Goal: Task Accomplishment & Management: Complete application form

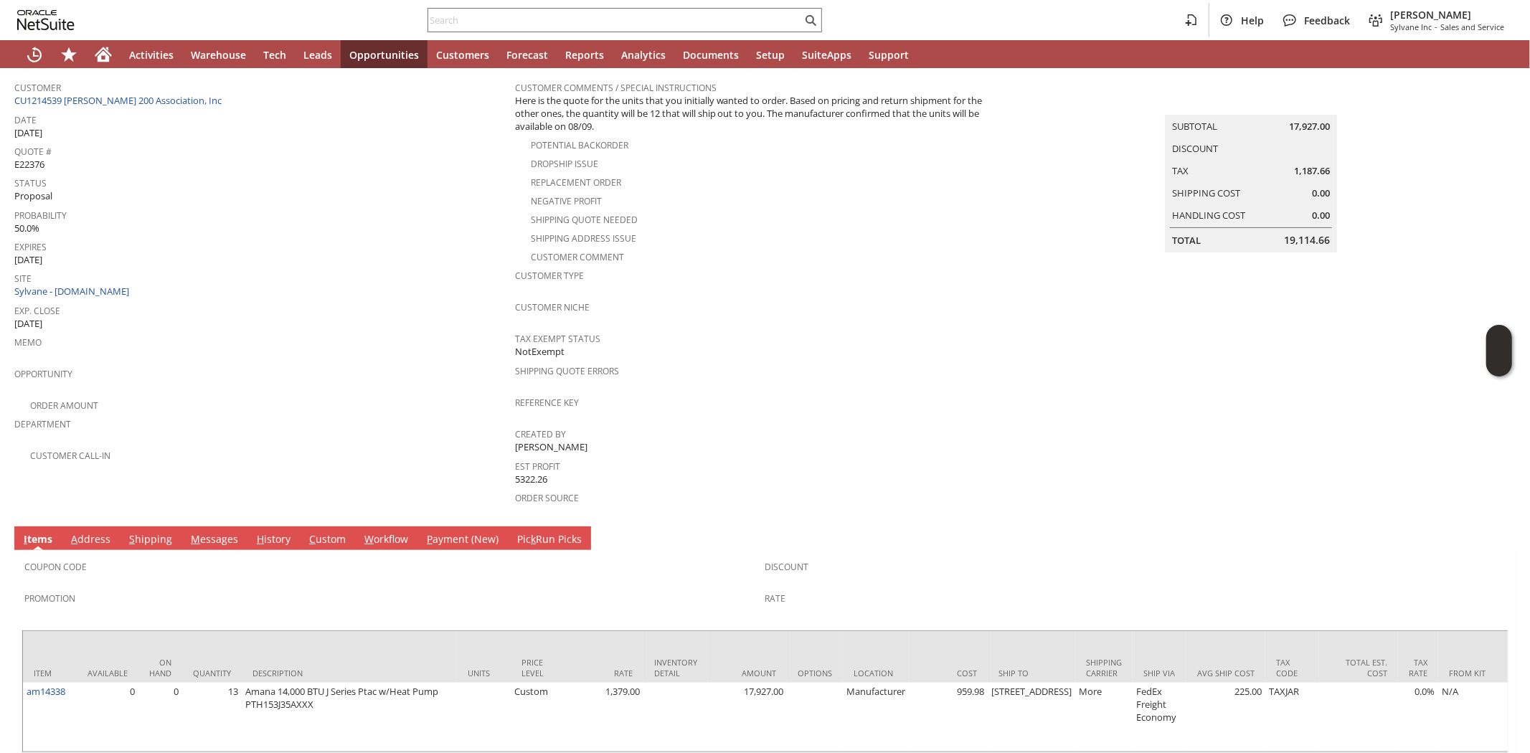
scroll to position [156, 0]
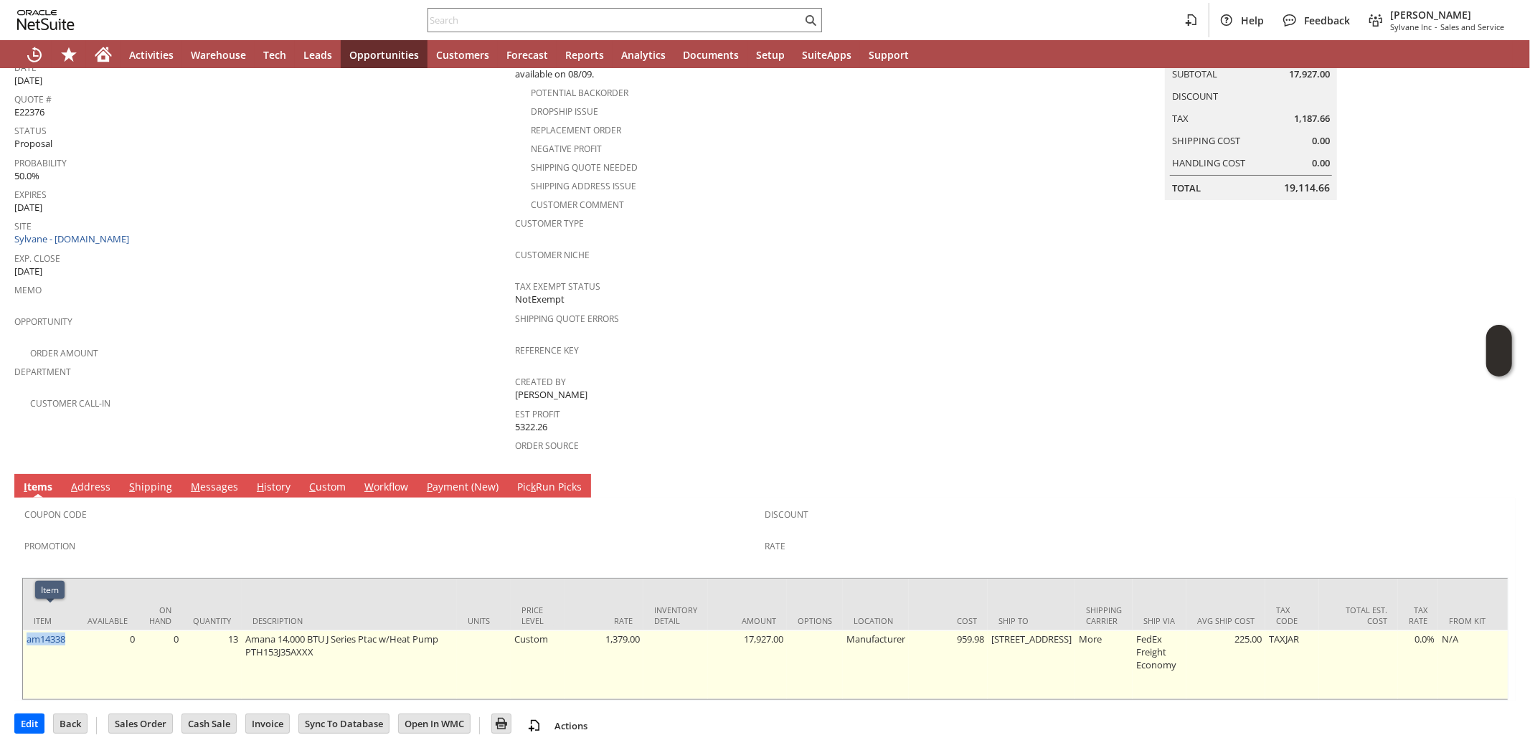
drag, startPoint x: 70, startPoint y: 618, endPoint x: 25, endPoint y: 620, distance: 44.5
click at [25, 631] on td "am14338" at bounding box center [50, 665] width 54 height 69
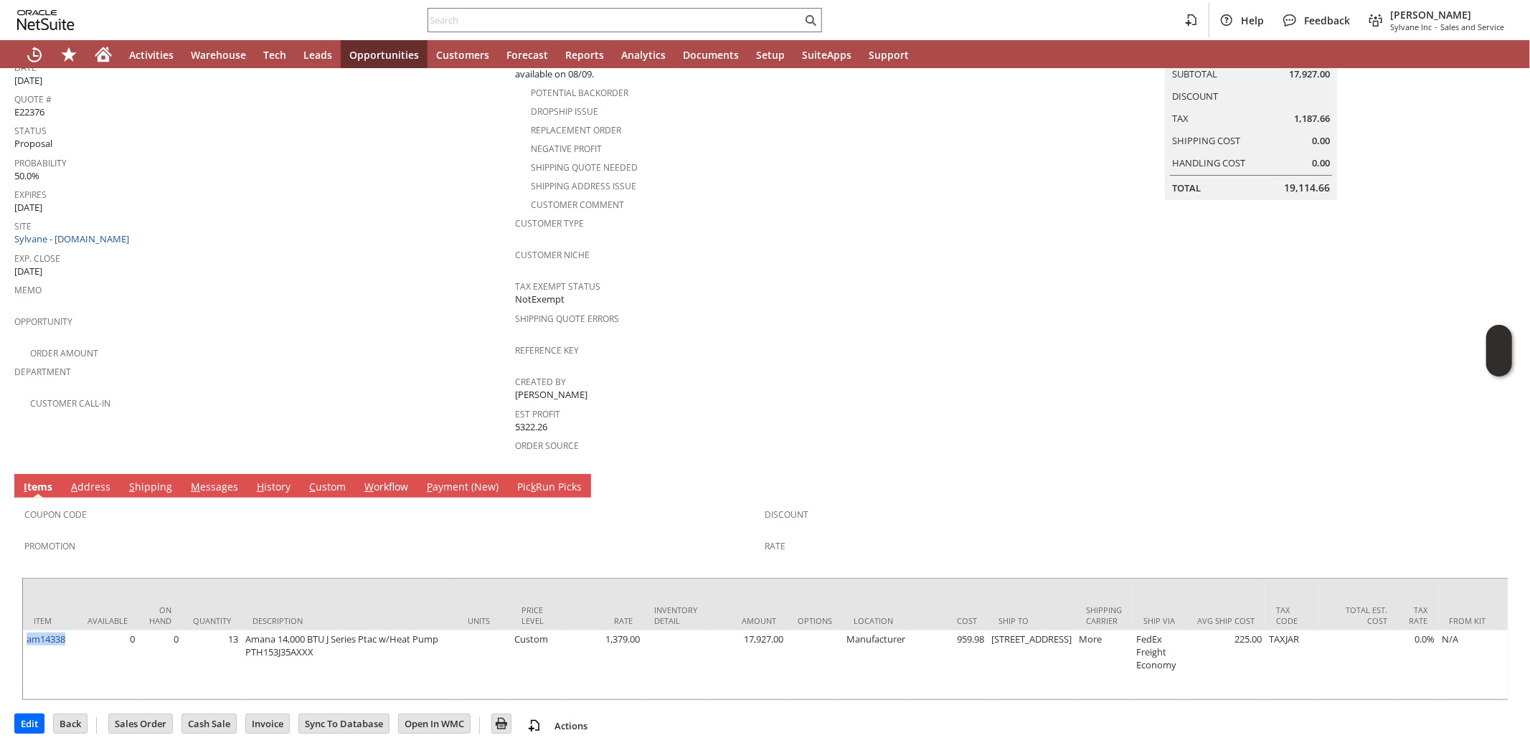
copy link "am14338"
click at [323, 216] on span "Site" at bounding box center [261, 224] width 494 height 16
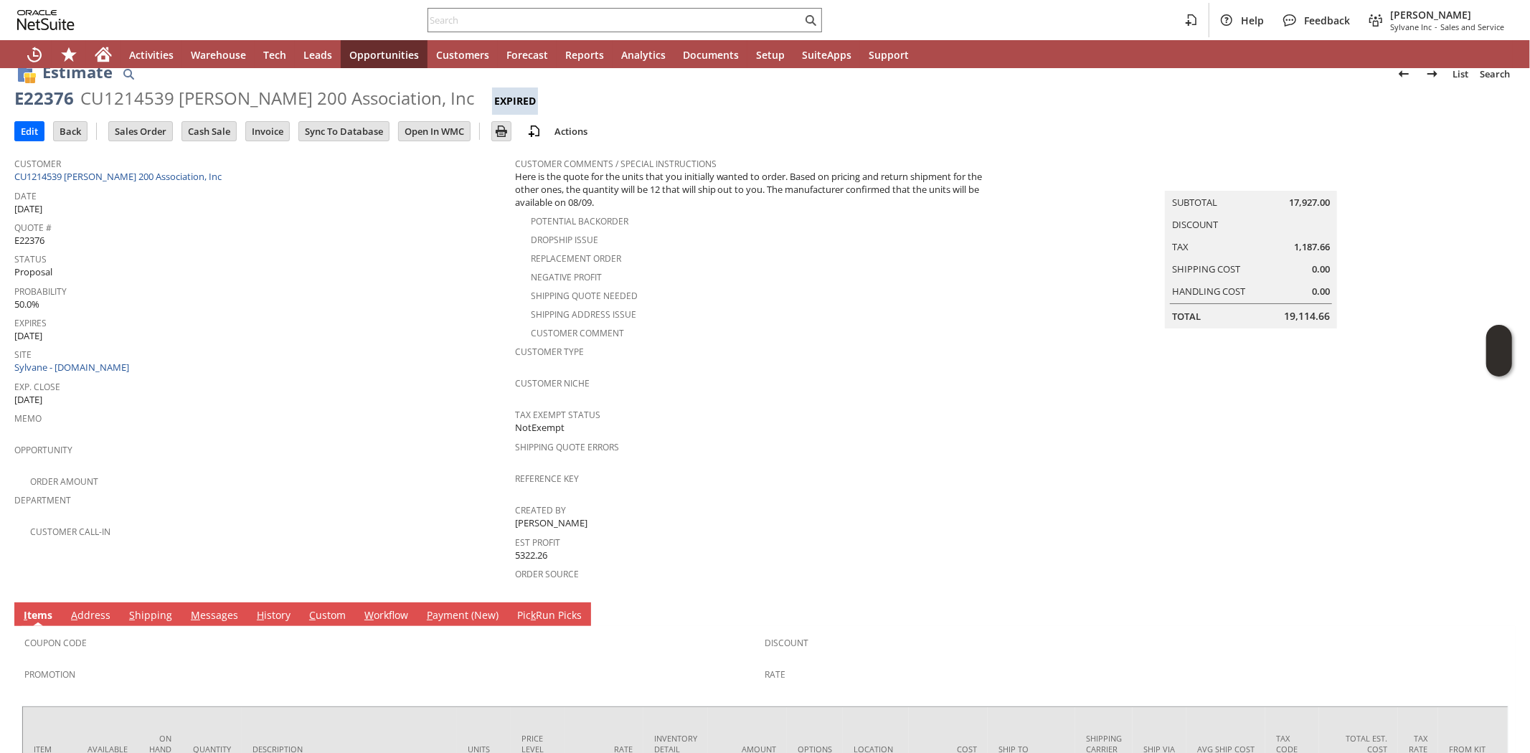
scroll to position [0, 0]
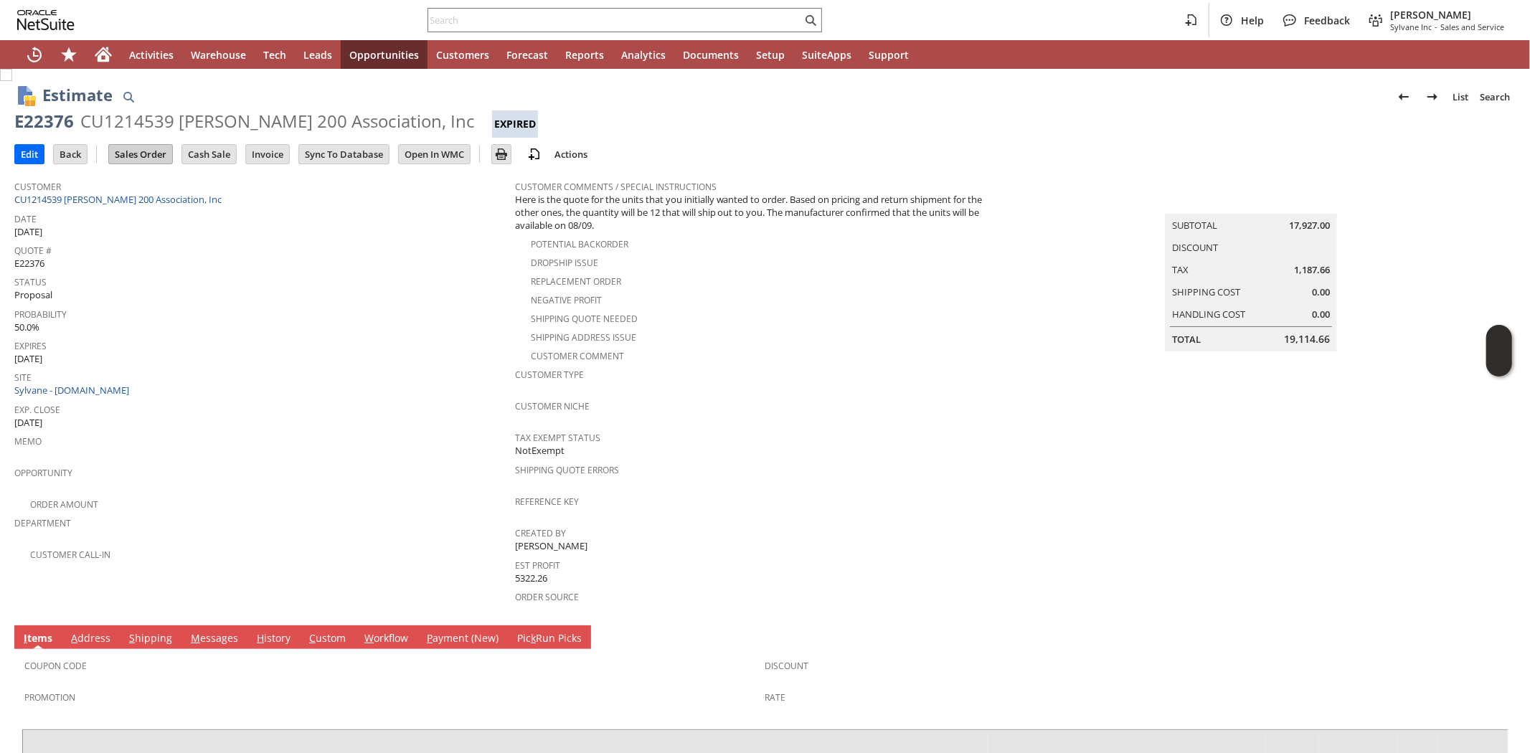
click at [134, 156] on input "Sales Order" at bounding box center [140, 154] width 63 height 19
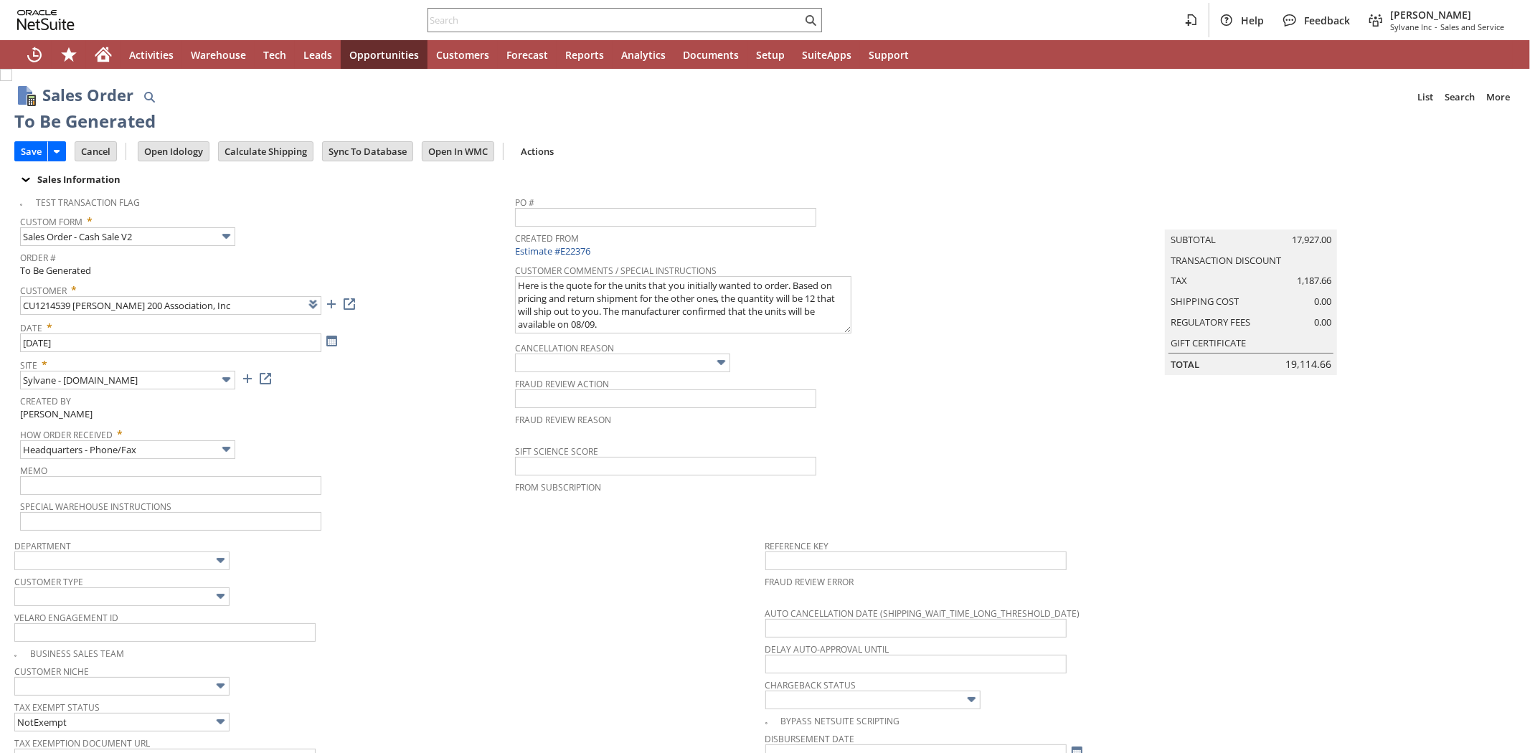
type input "am14338"
type input "OK"
type input "Make Copy"
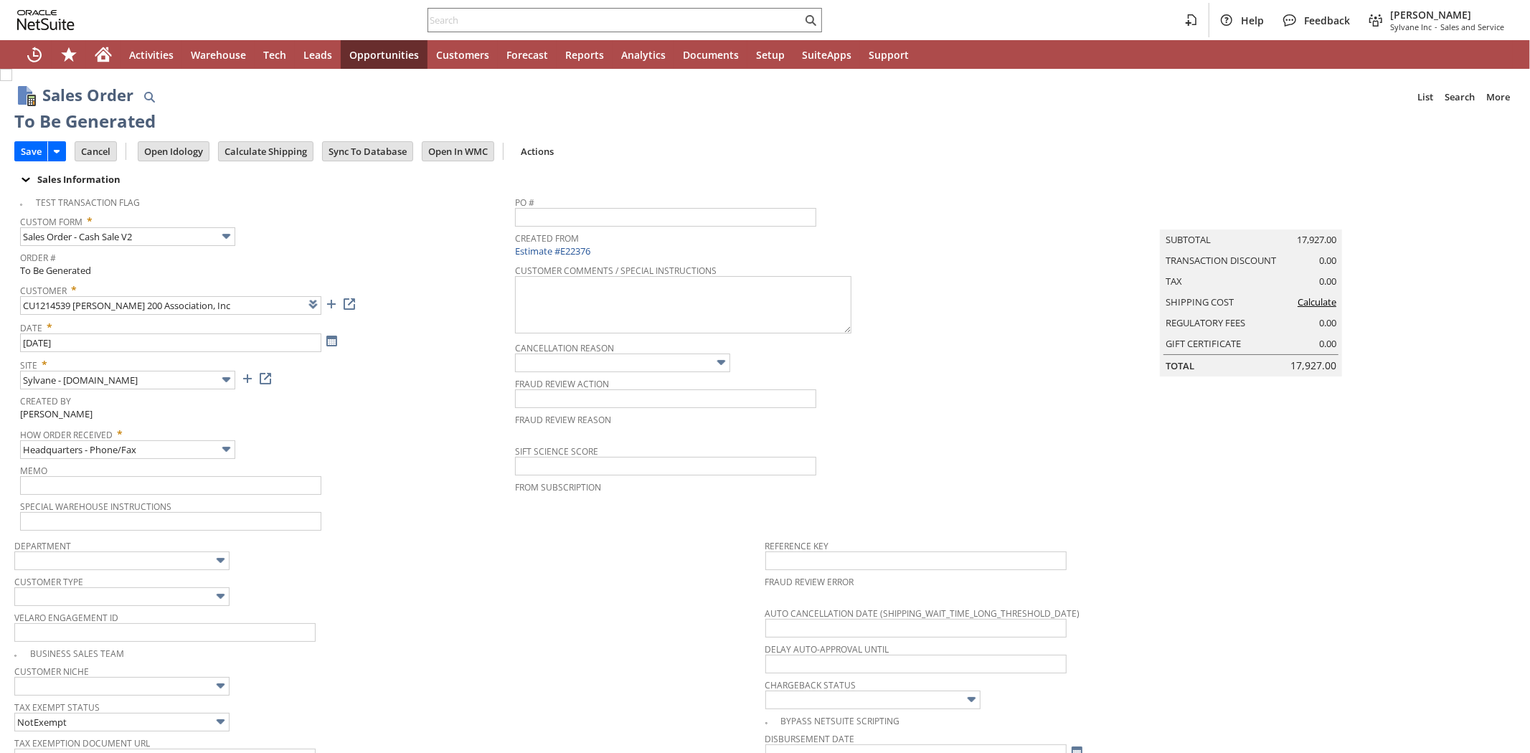
type input "Intelligent Recommendations ⁰"
click at [285, 152] on input "Calculate Shipping" at bounding box center [266, 151] width 94 height 19
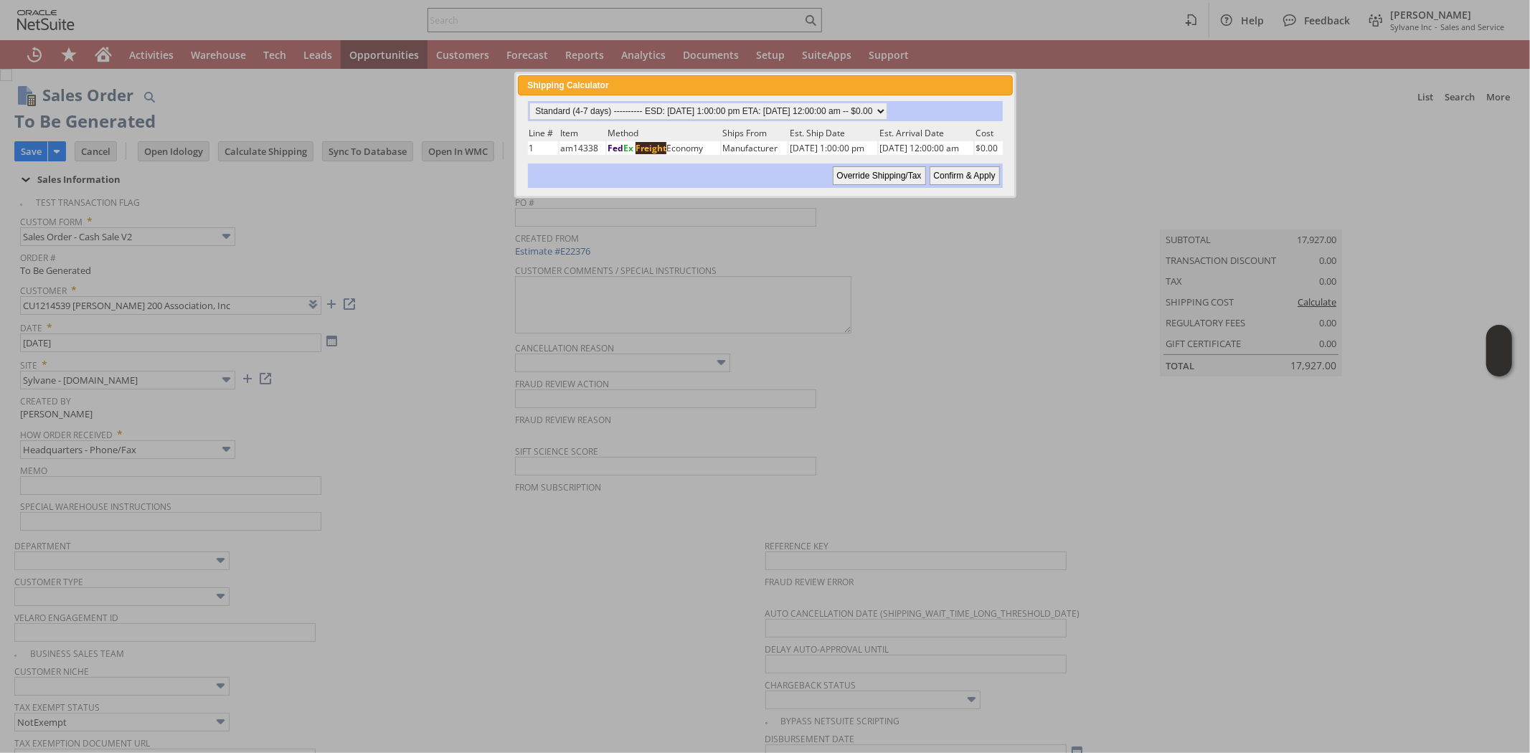
click at [971, 174] on input "Confirm & Apply" at bounding box center [965, 175] width 70 height 19
type input "Add"
type input "Copy Previous"
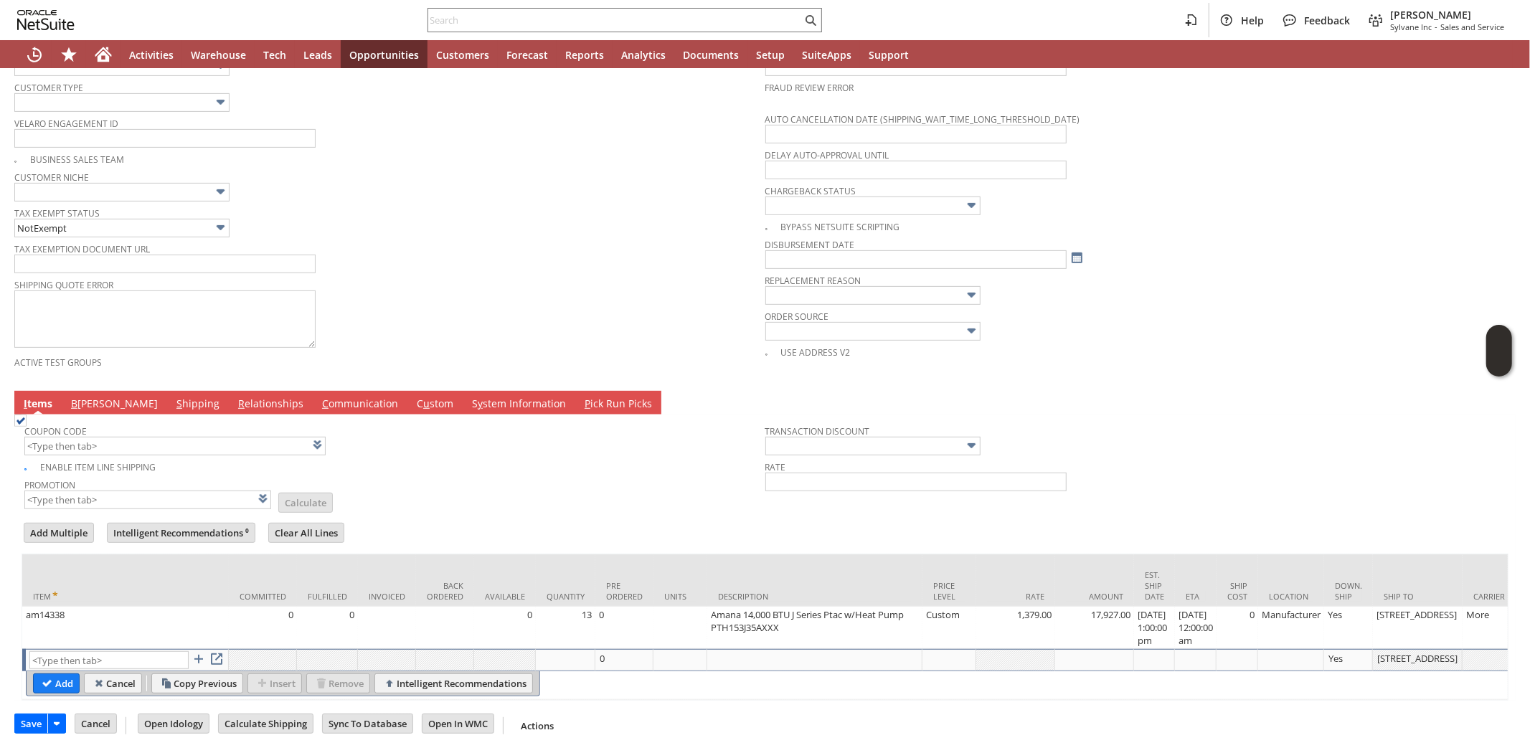
scroll to position [219, 0]
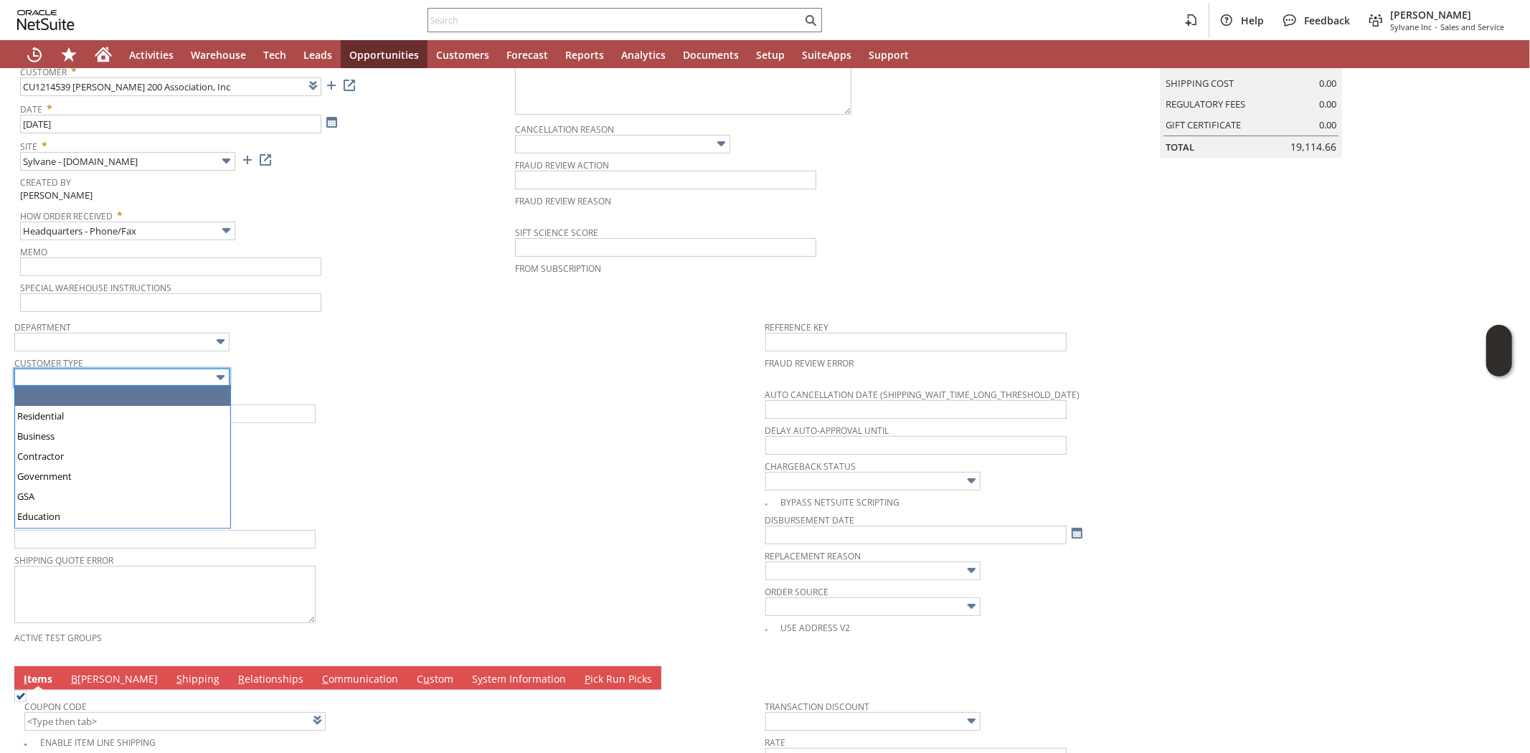
click at [185, 376] on input "text" at bounding box center [121, 378] width 215 height 19
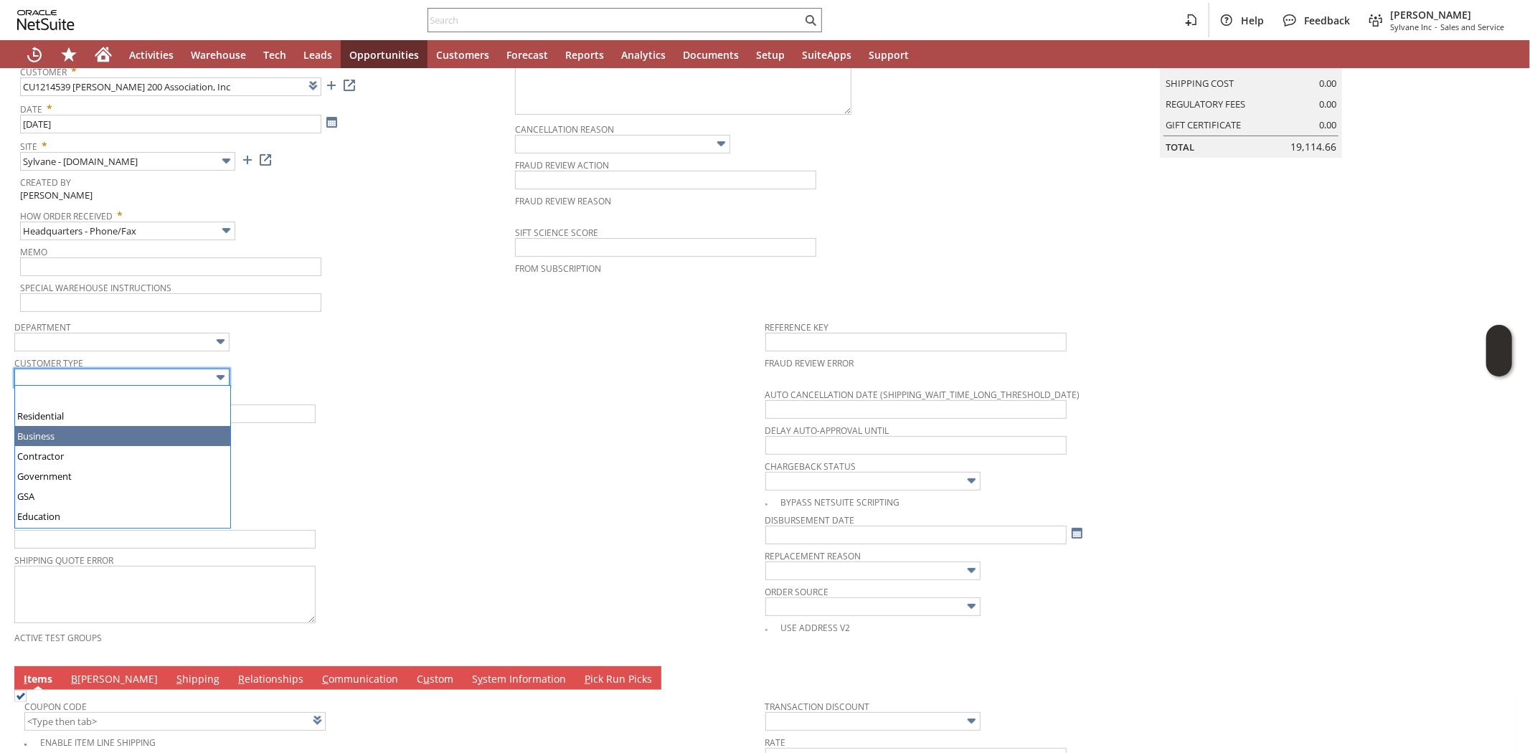
type input "Business"
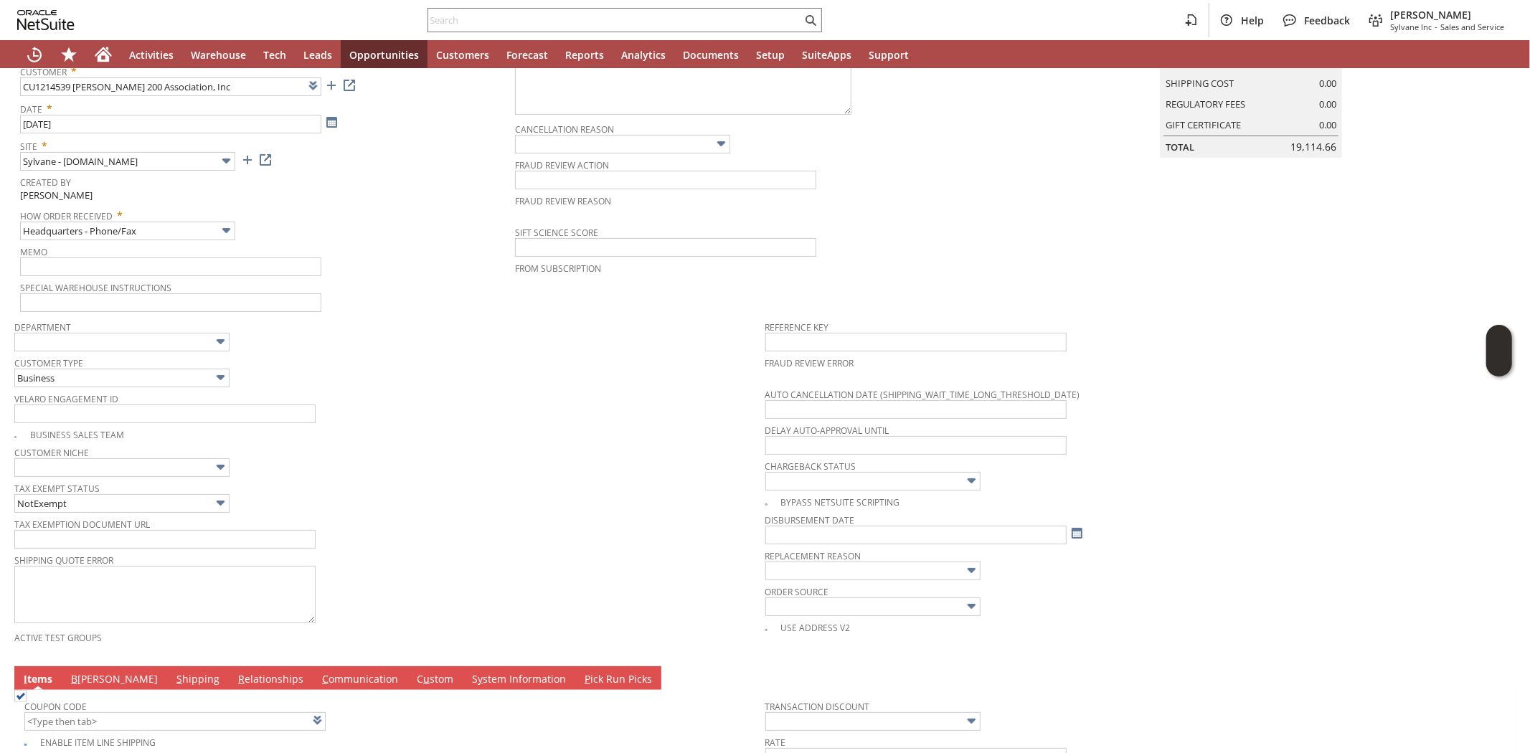
click at [458, 390] on span "Velaro Engagement ID" at bounding box center [386, 397] width 744 height 16
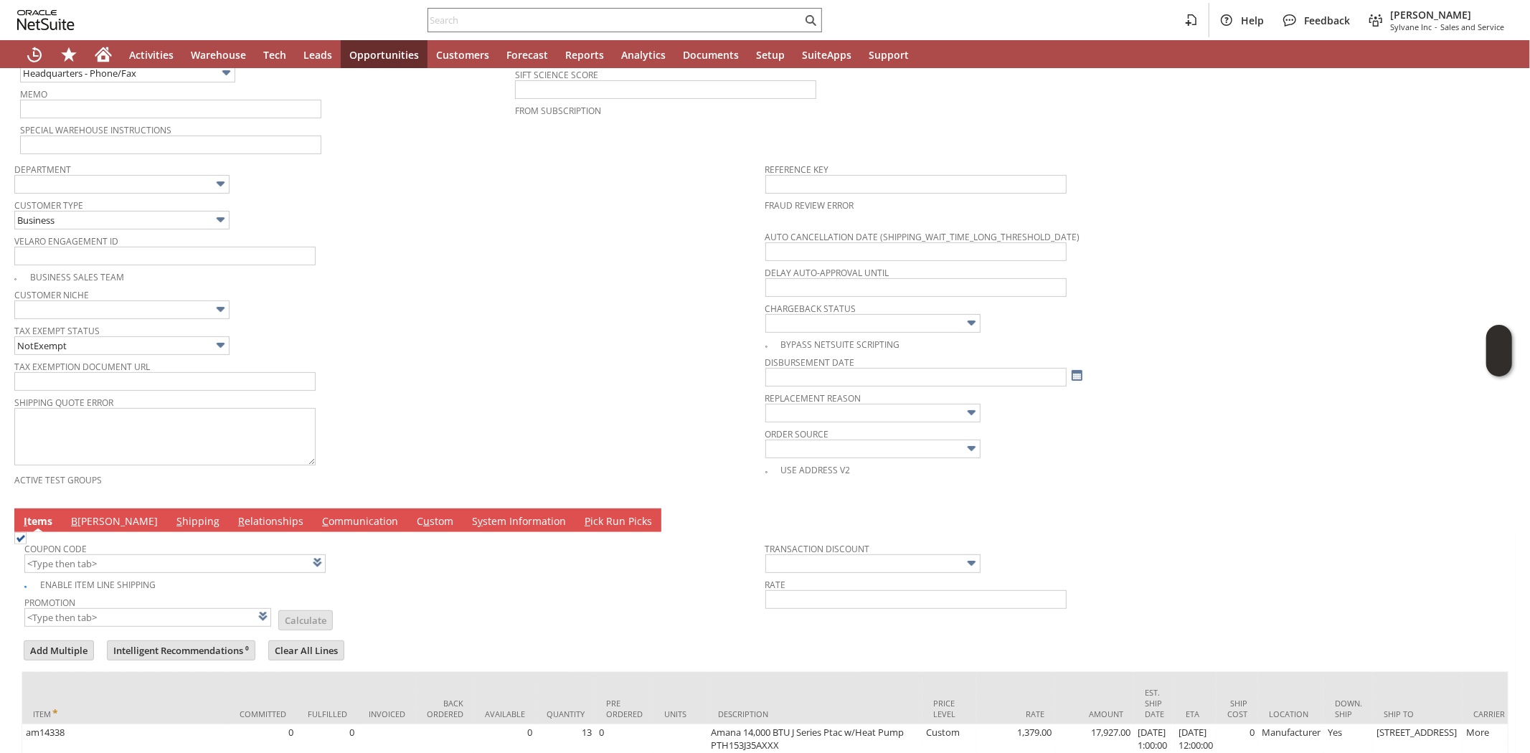
scroll to position [378, 0]
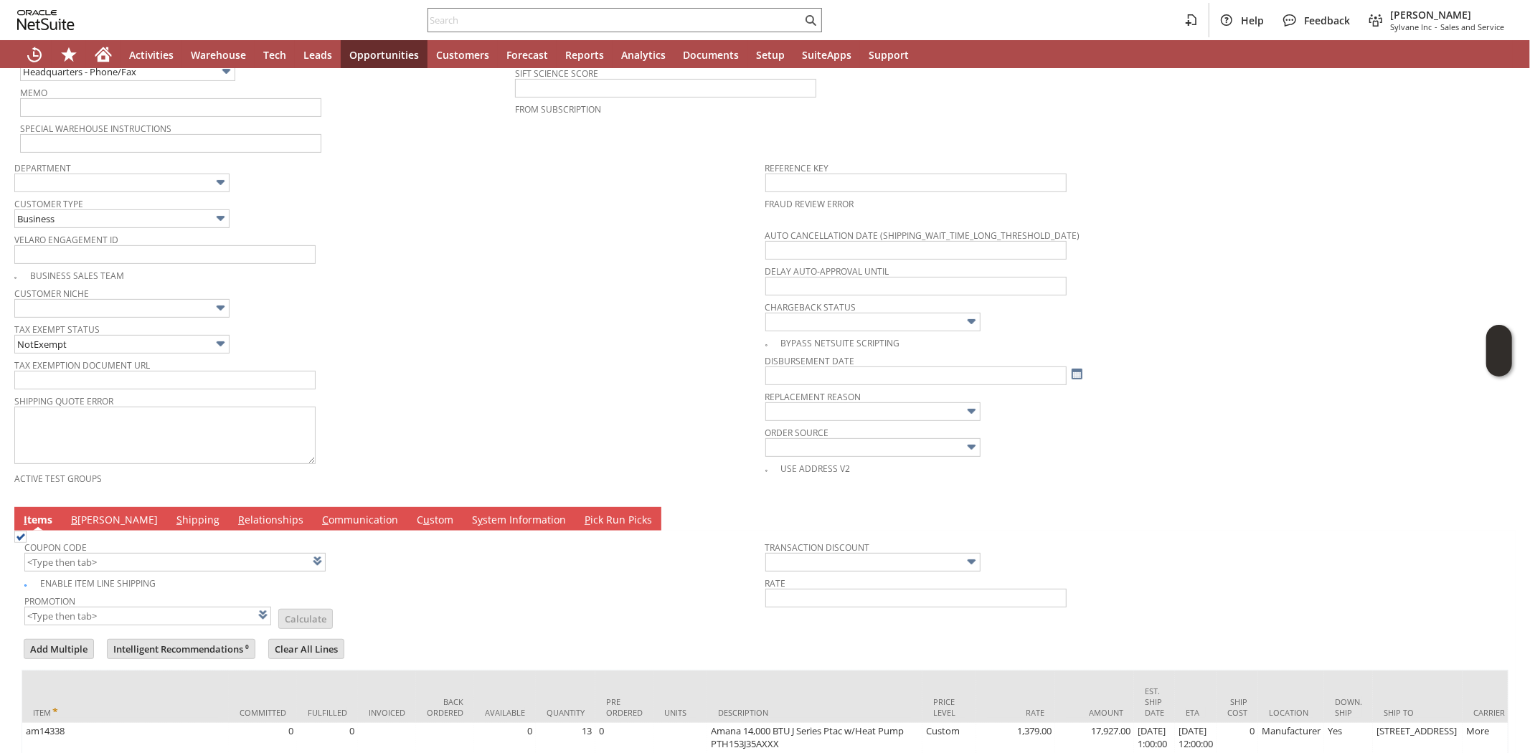
click at [77, 514] on link "B [PERSON_NAME]" at bounding box center [114, 521] width 94 height 16
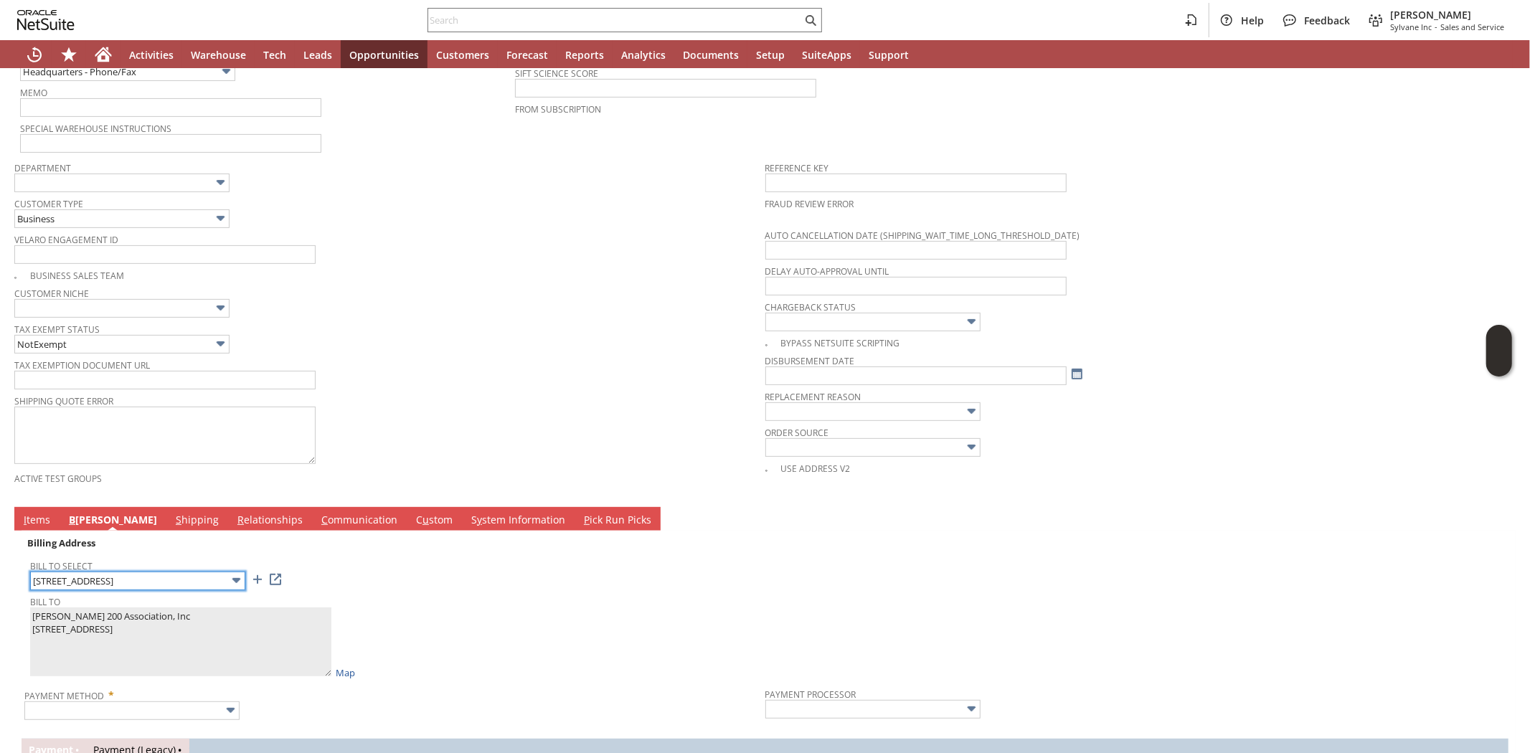
scroll to position [697, 0]
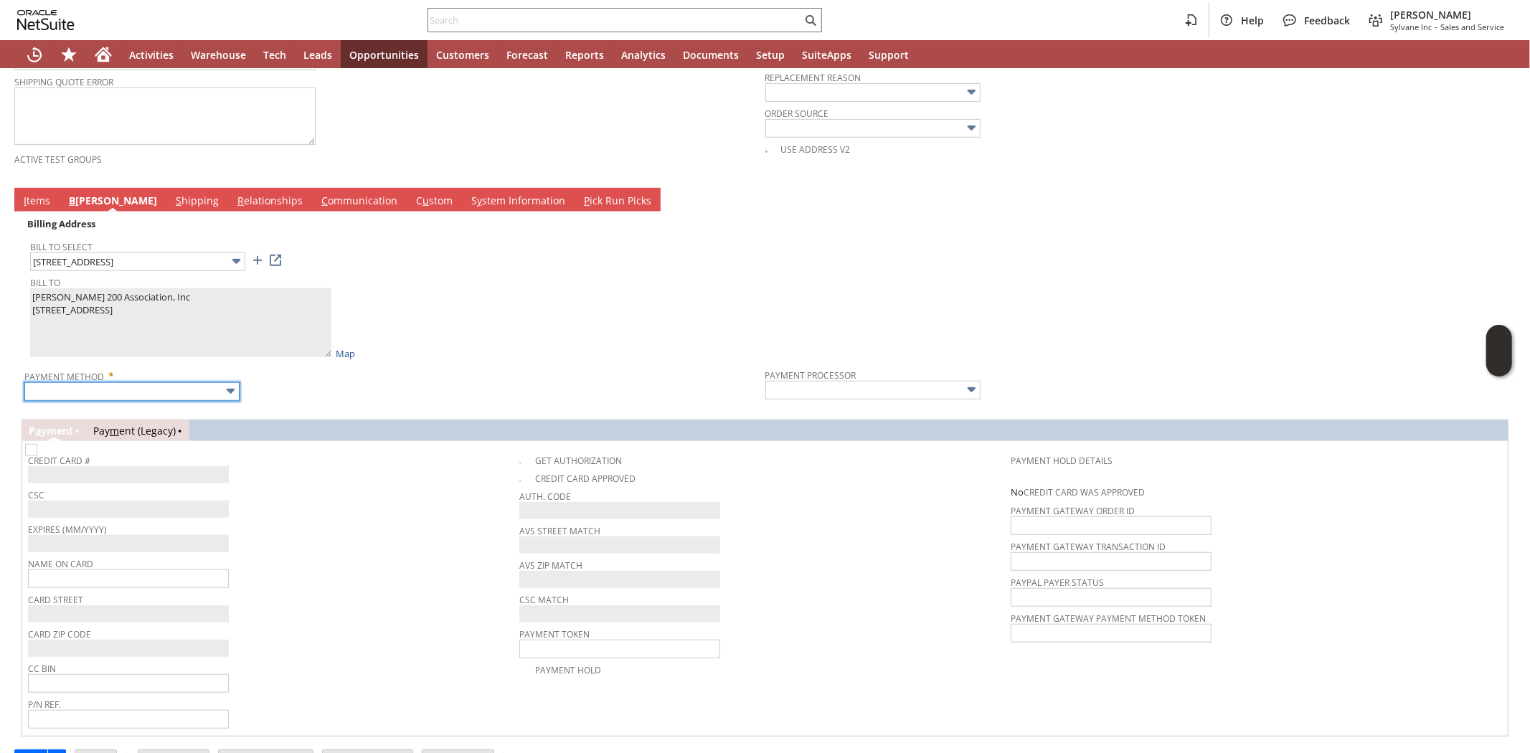
click at [126, 386] on input "text" at bounding box center [131, 391] width 215 height 19
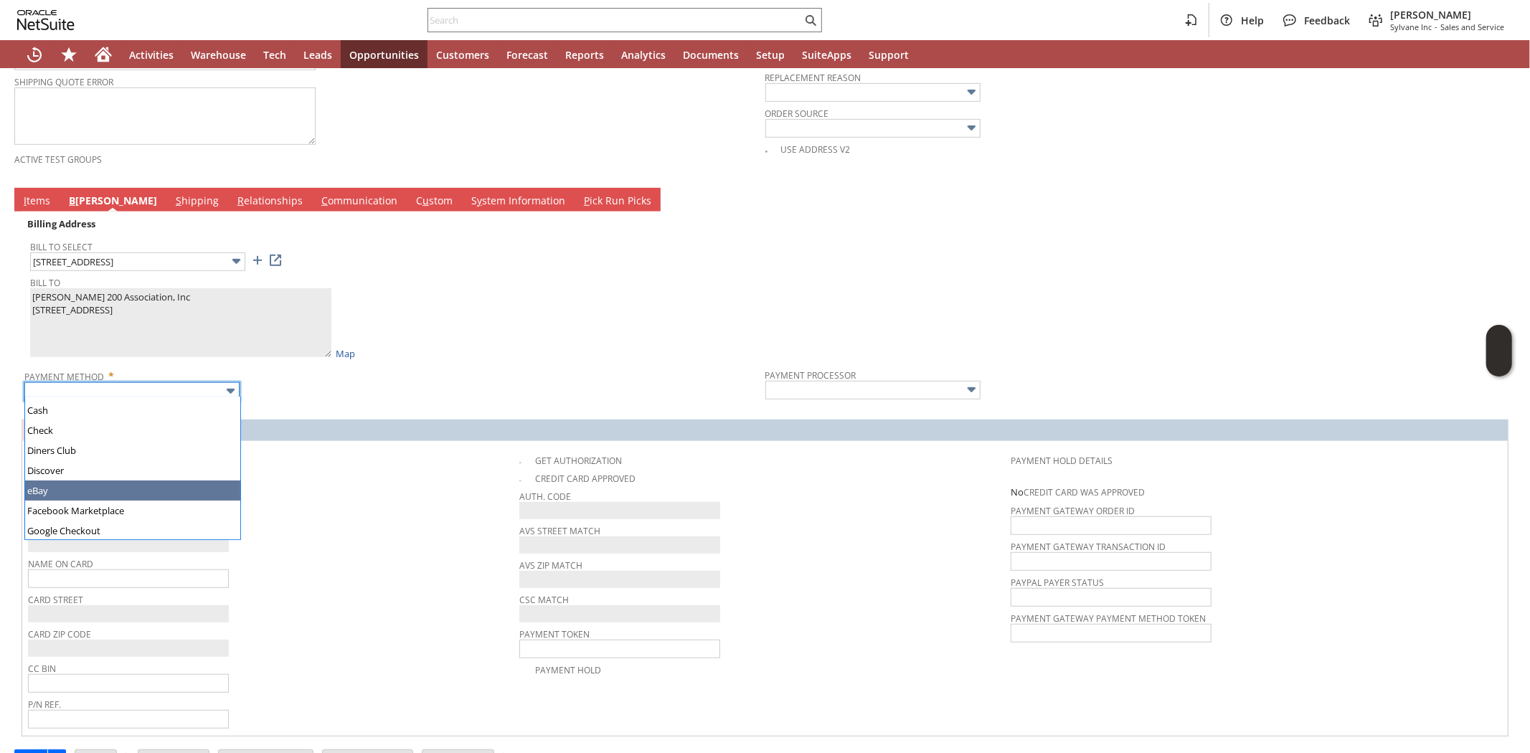
scroll to position [159, 0]
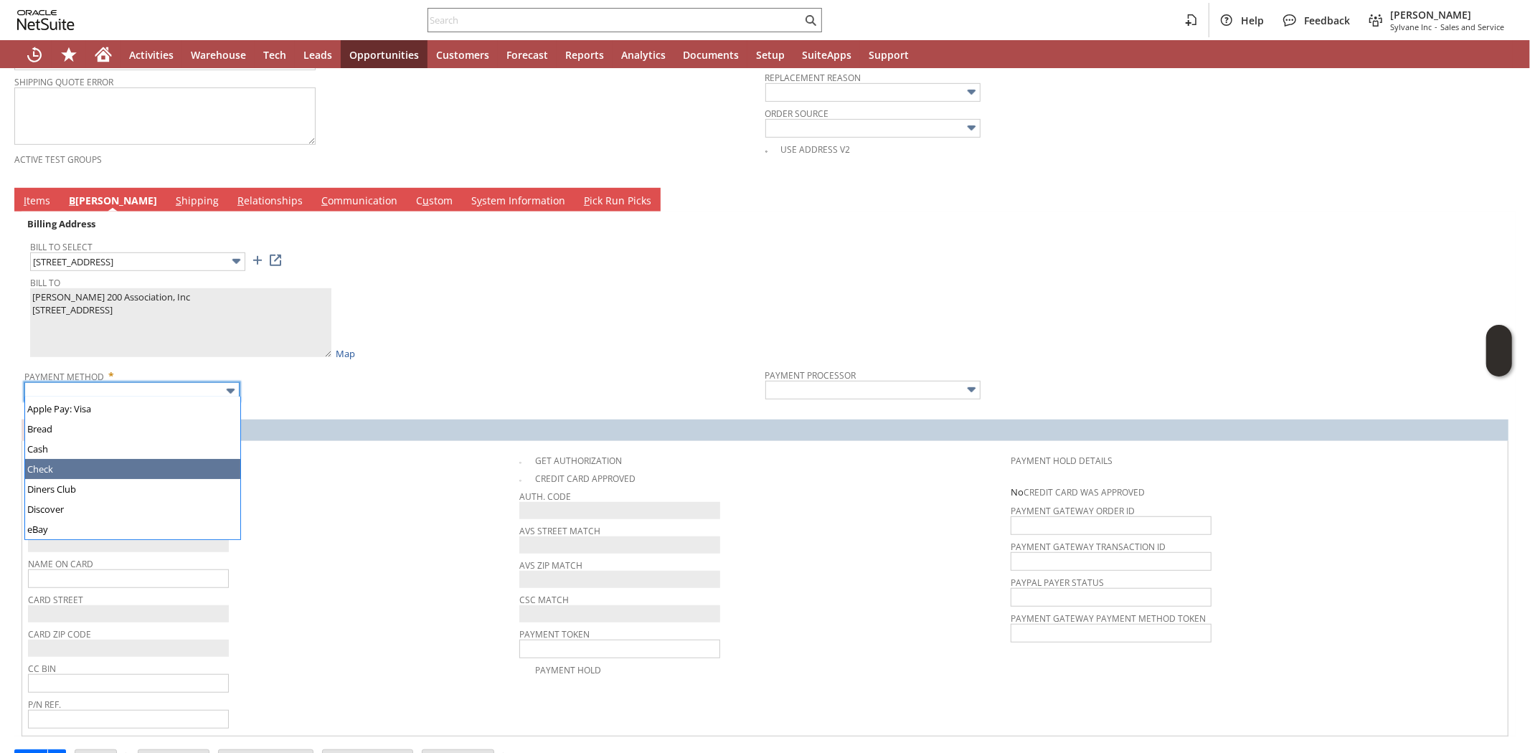
type input "Check"
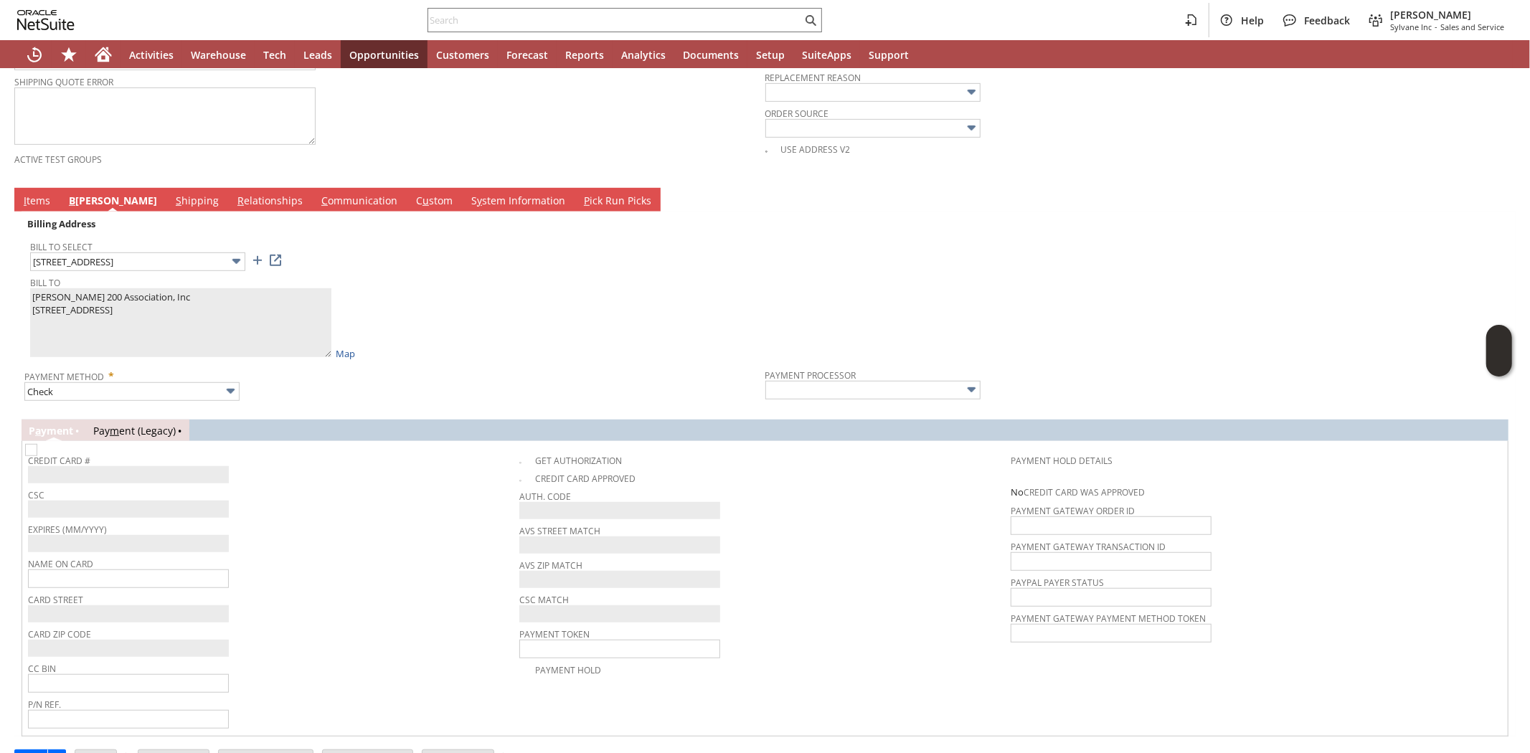
click at [422, 377] on span "Payment Method *" at bounding box center [391, 373] width 734 height 17
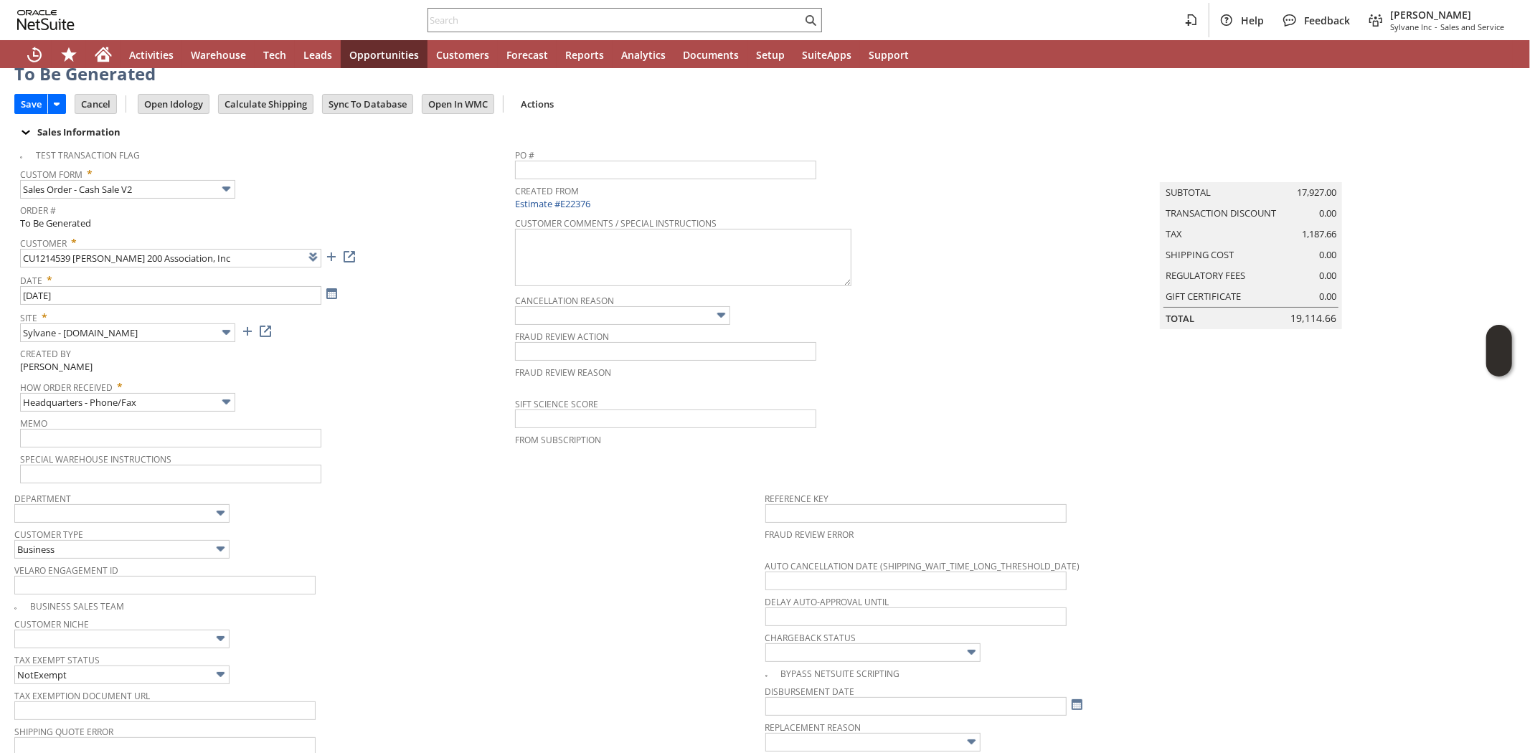
scroll to position [0, 0]
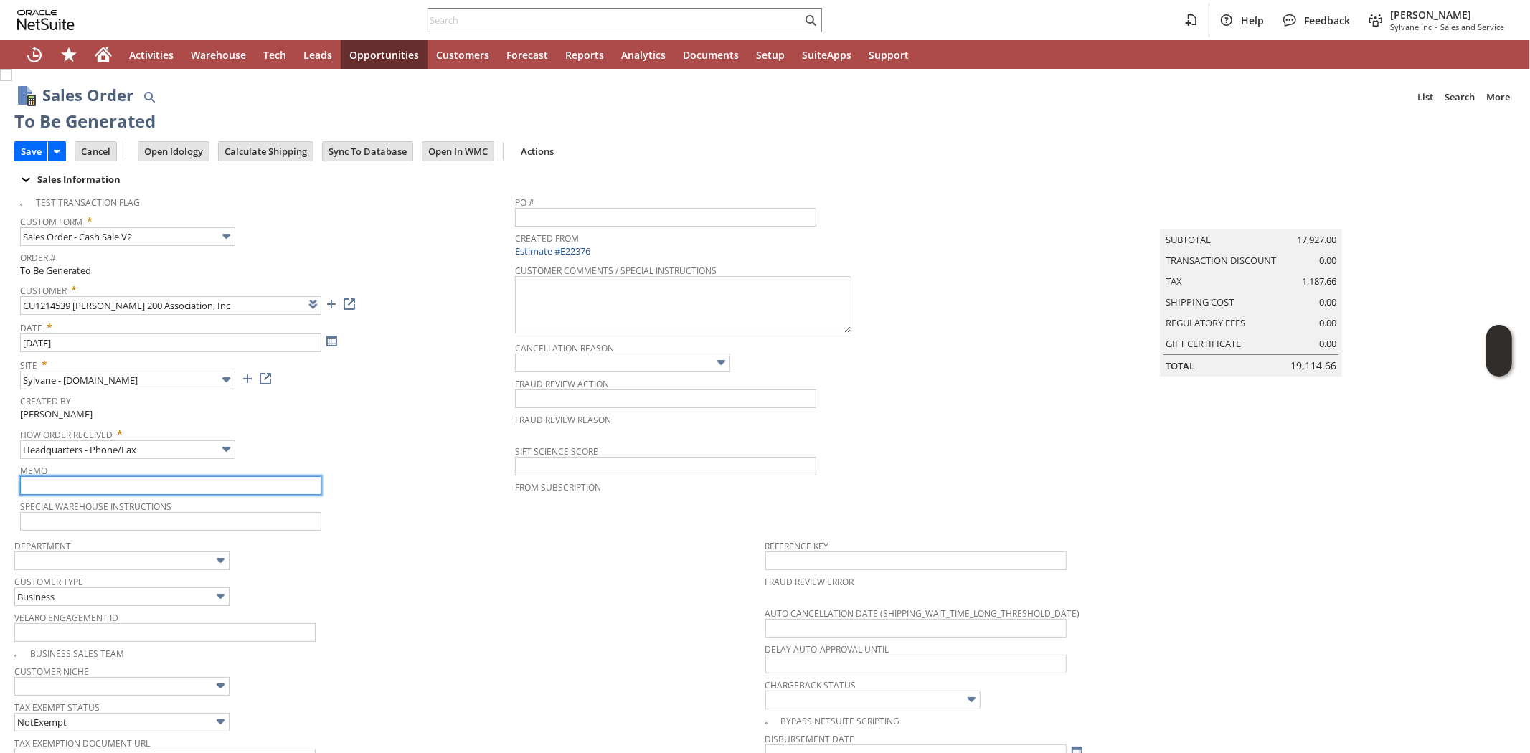
click at [136, 483] on input "text" at bounding box center [170, 485] width 301 height 19
type input "Customer sent in check and was cleared. Customer returned units due to incorrec…"
click at [405, 438] on div "How Order Received * Headquarters - Phone/Fax" at bounding box center [264, 441] width 488 height 36
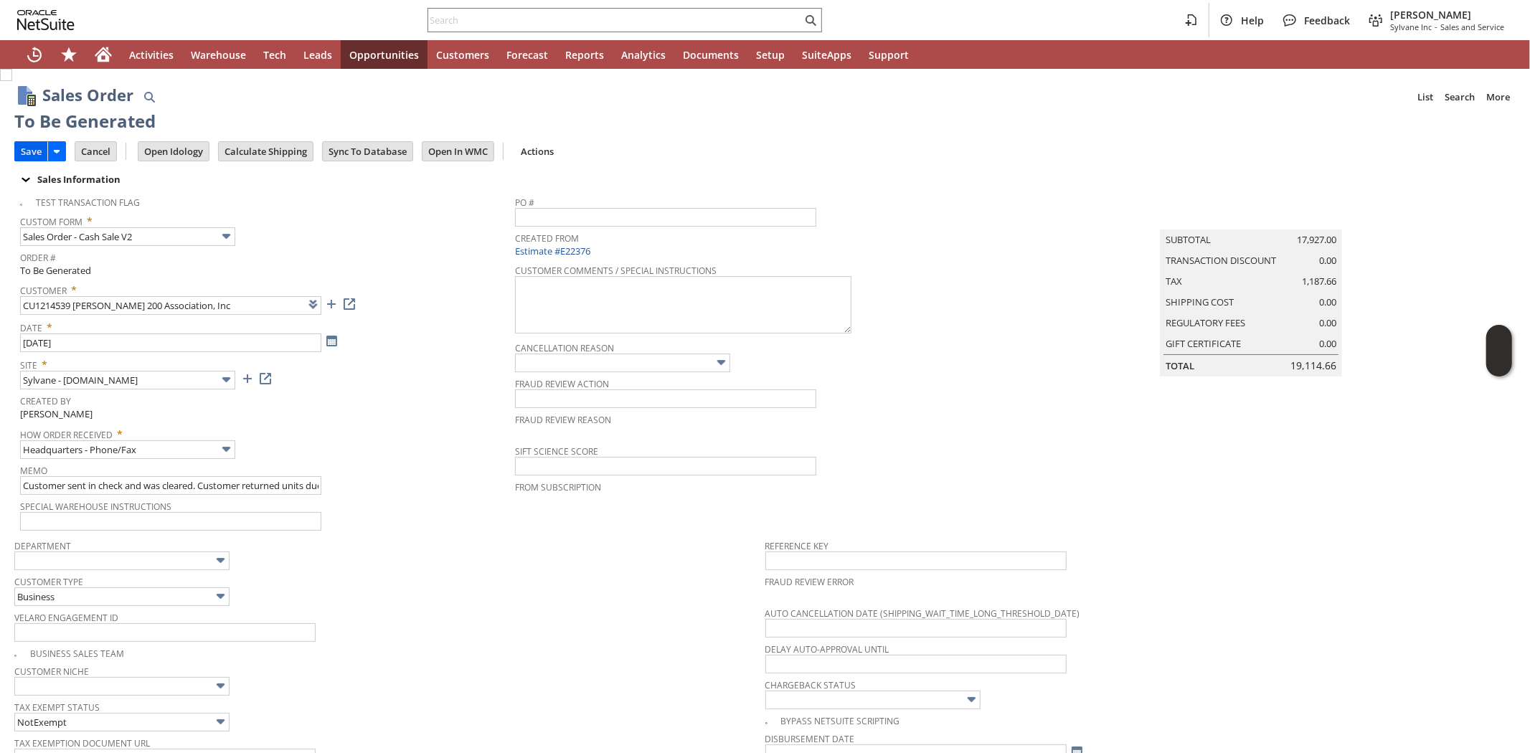
click at [31, 152] on input "Save" at bounding box center [31, 151] width 32 height 19
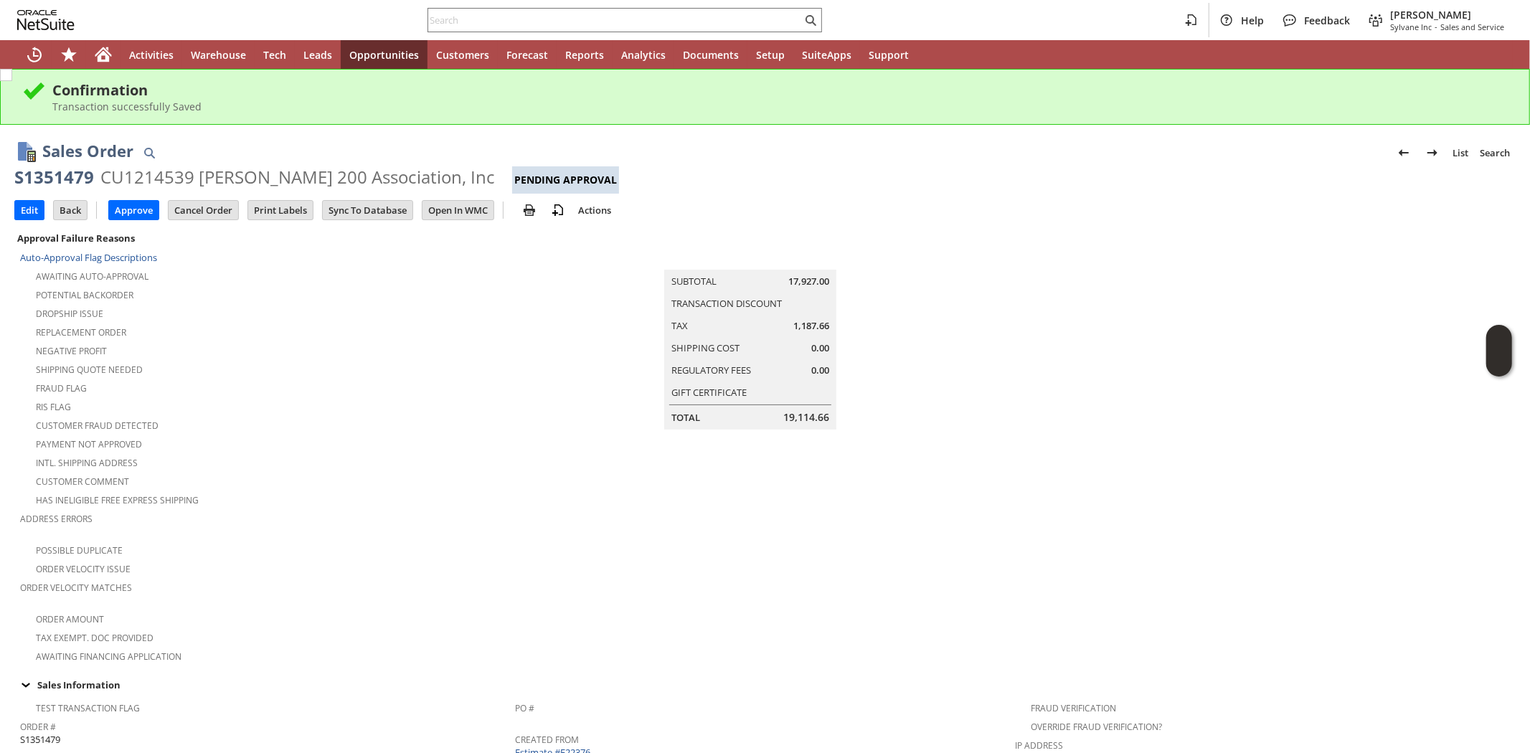
click at [445, 415] on div "Customer Fraud Detected" at bounding box center [267, 423] width 495 height 17
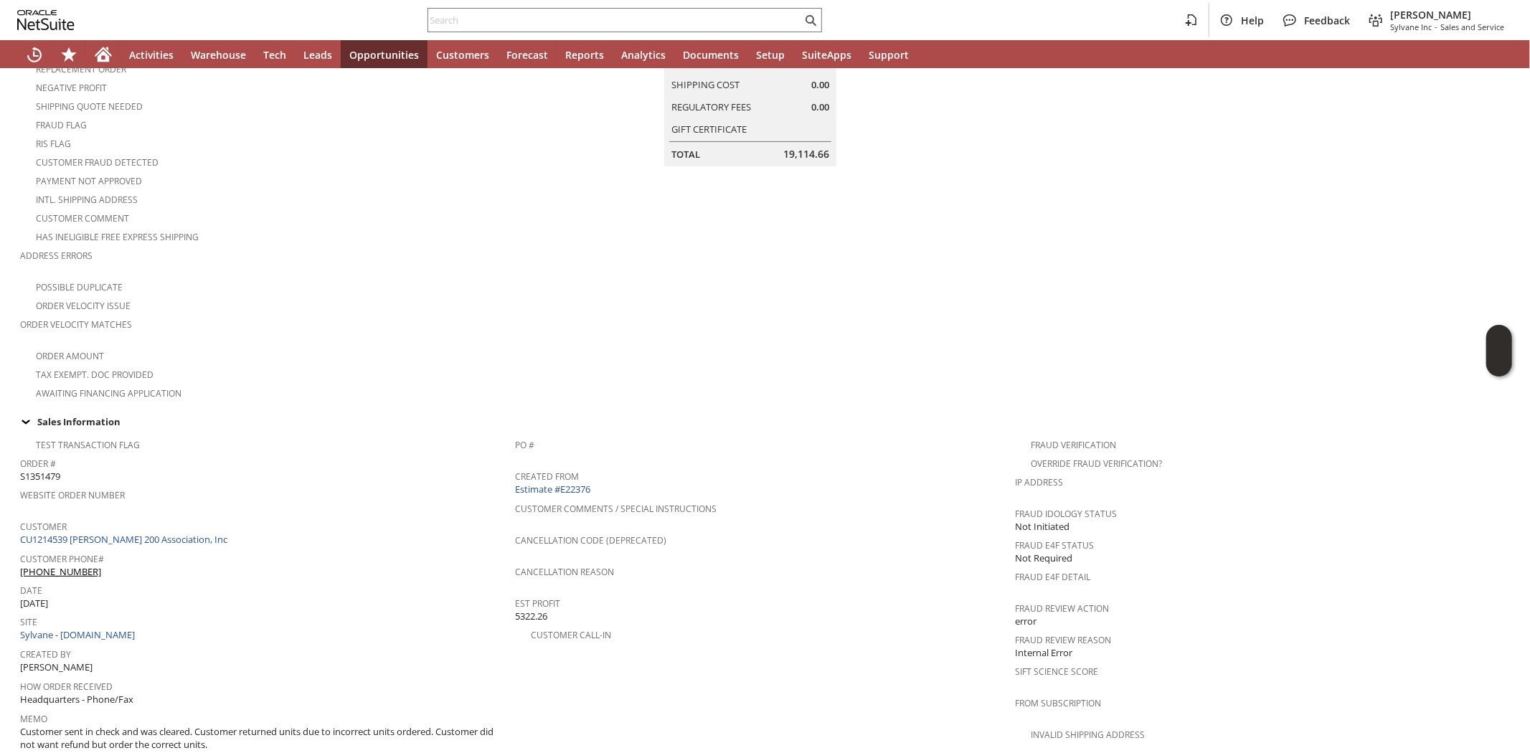
scroll to position [398, 0]
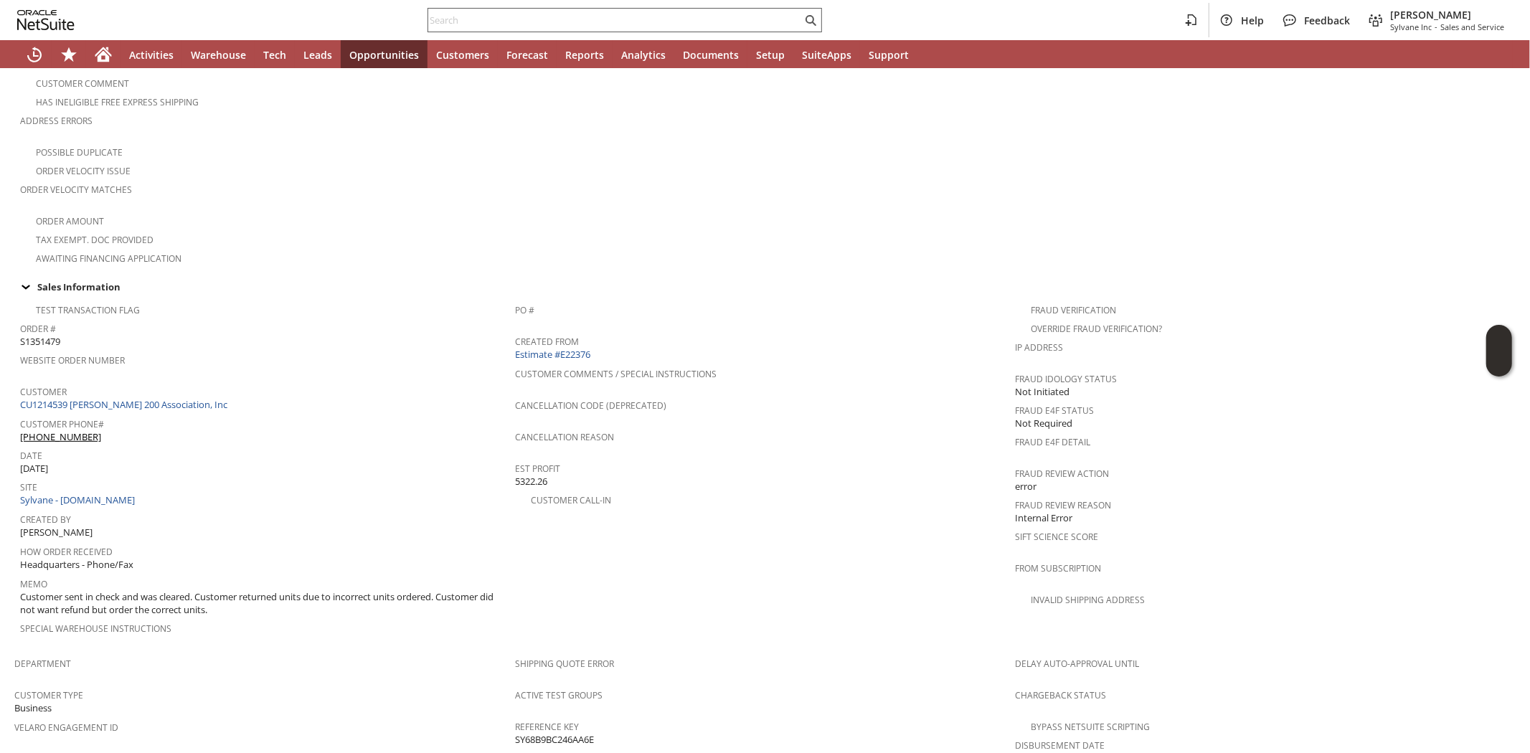
click at [486, 29] on div at bounding box center [625, 20] width 395 height 24
click at [484, 19] on input "text" at bounding box center [615, 19] width 374 height 17
paste input "S1351479"
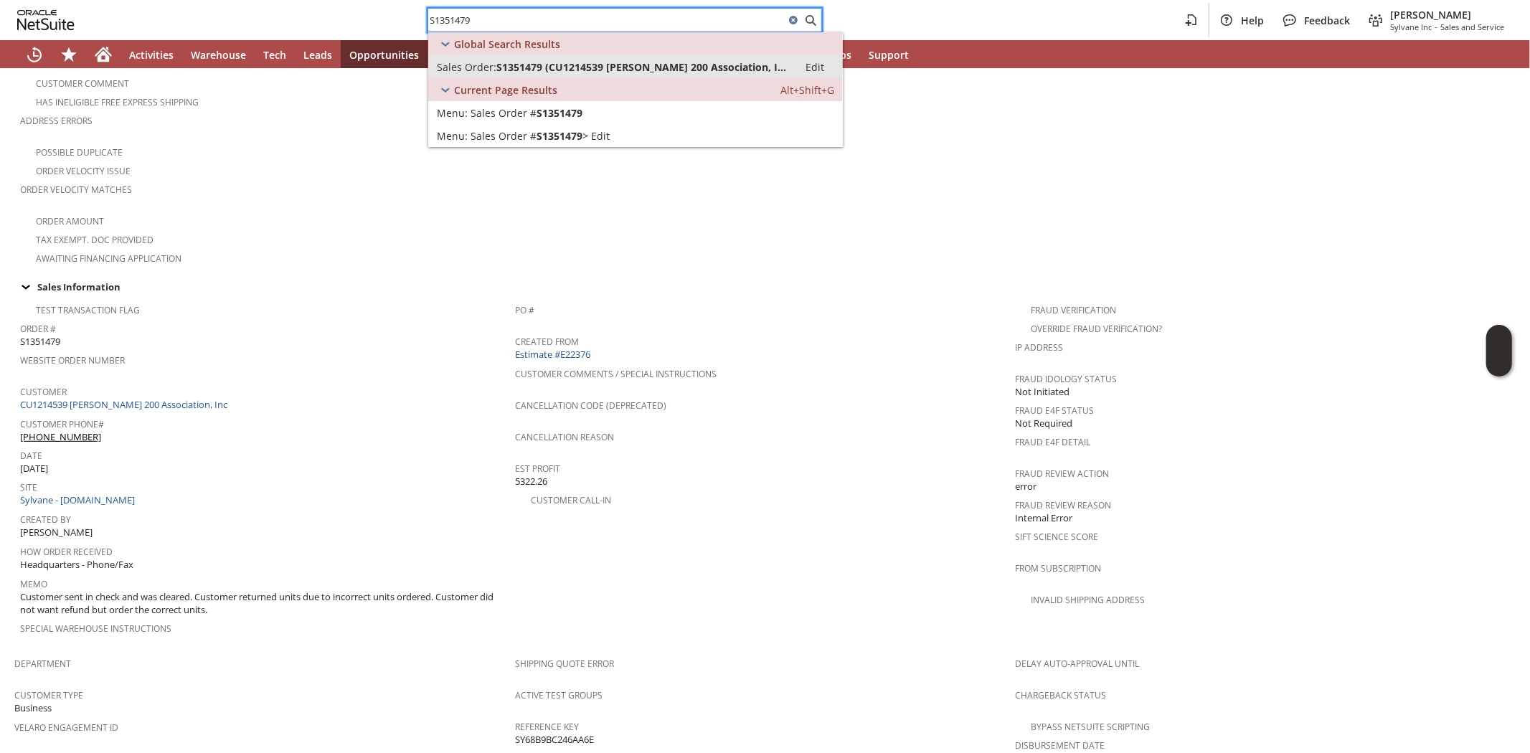
type input "S1351479"
click at [514, 69] on span "S1351479 (CU1214539 Winston Towers 200 Association, Inc)" at bounding box center [642, 67] width 293 height 14
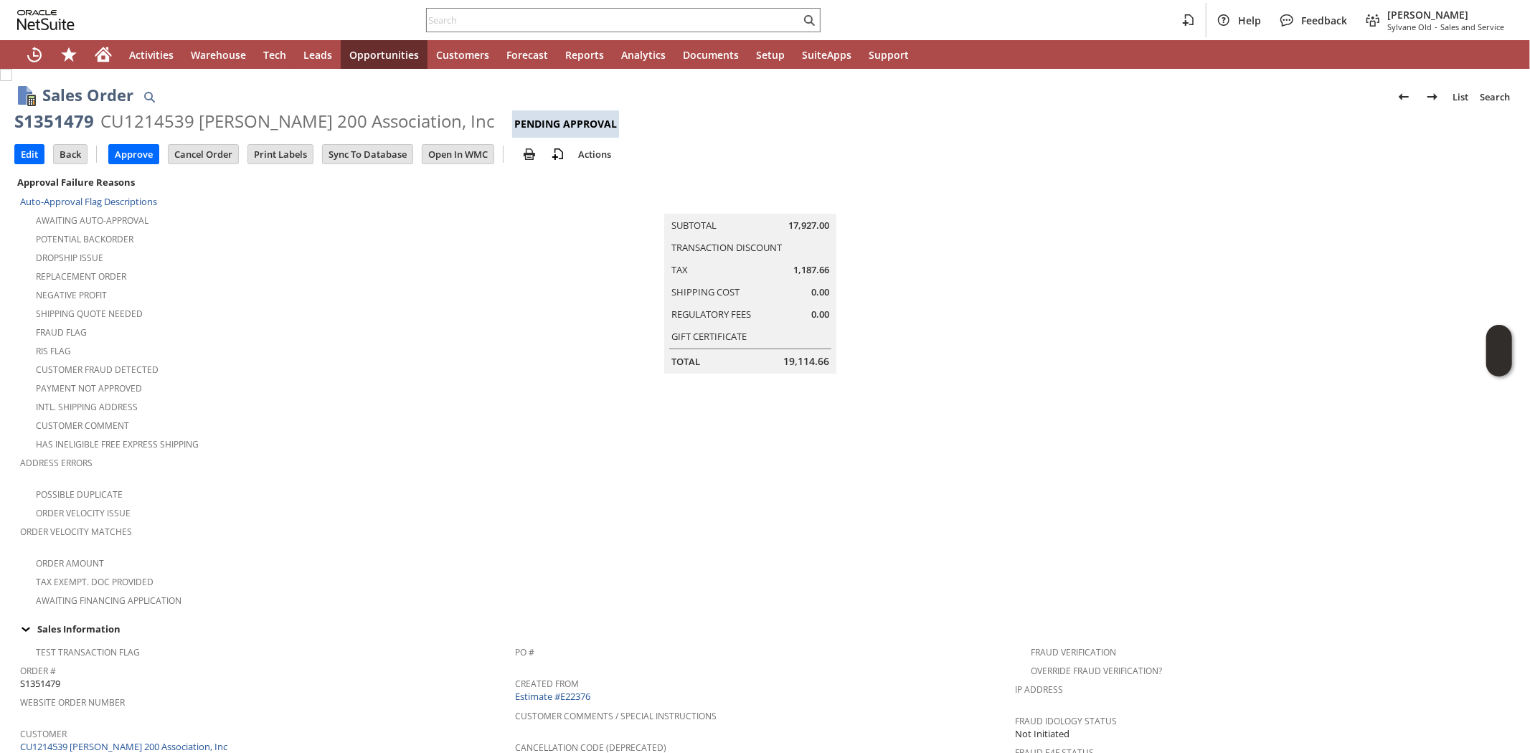
scroll to position [398, 0]
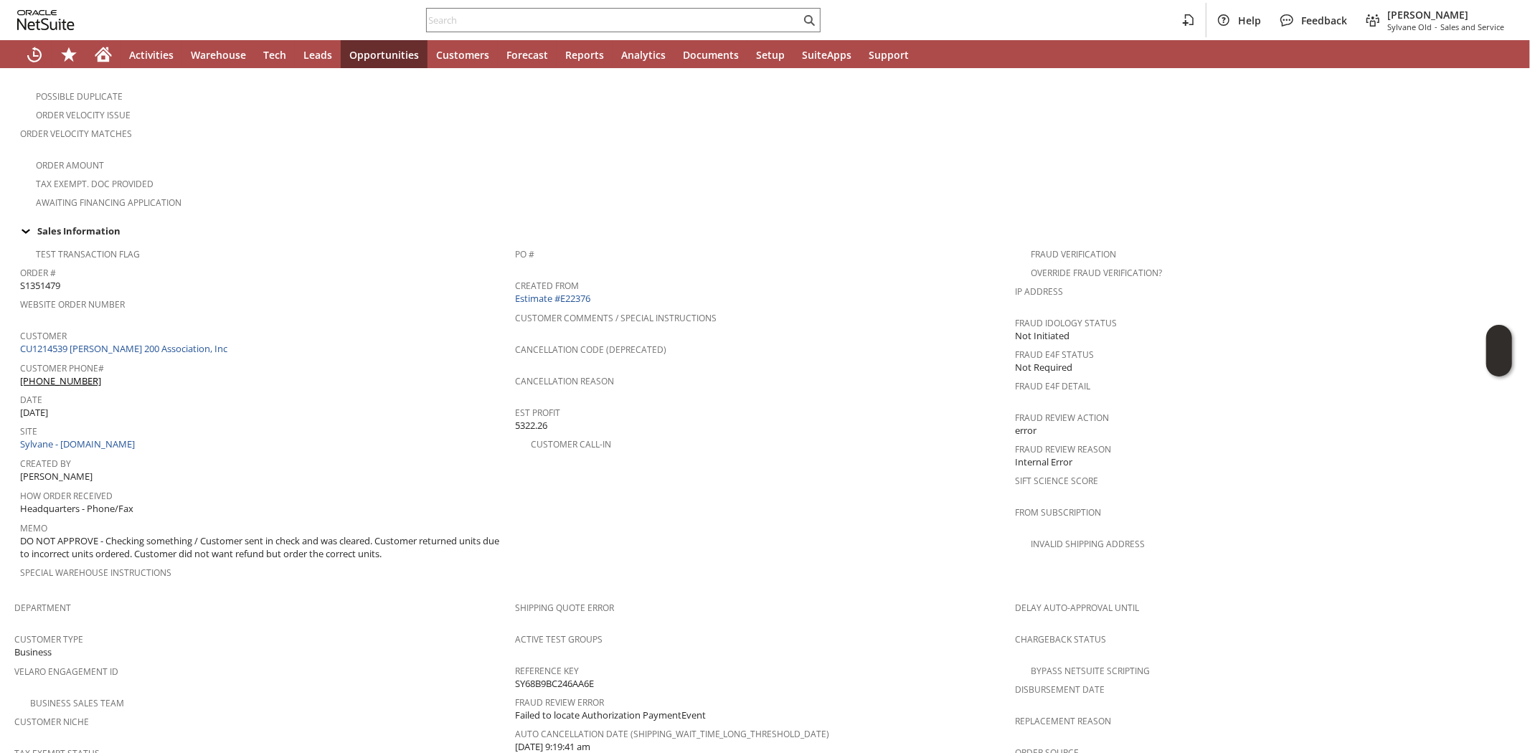
click at [286, 421] on div "Site Sylvane - www.sylvane.com" at bounding box center [264, 436] width 488 height 31
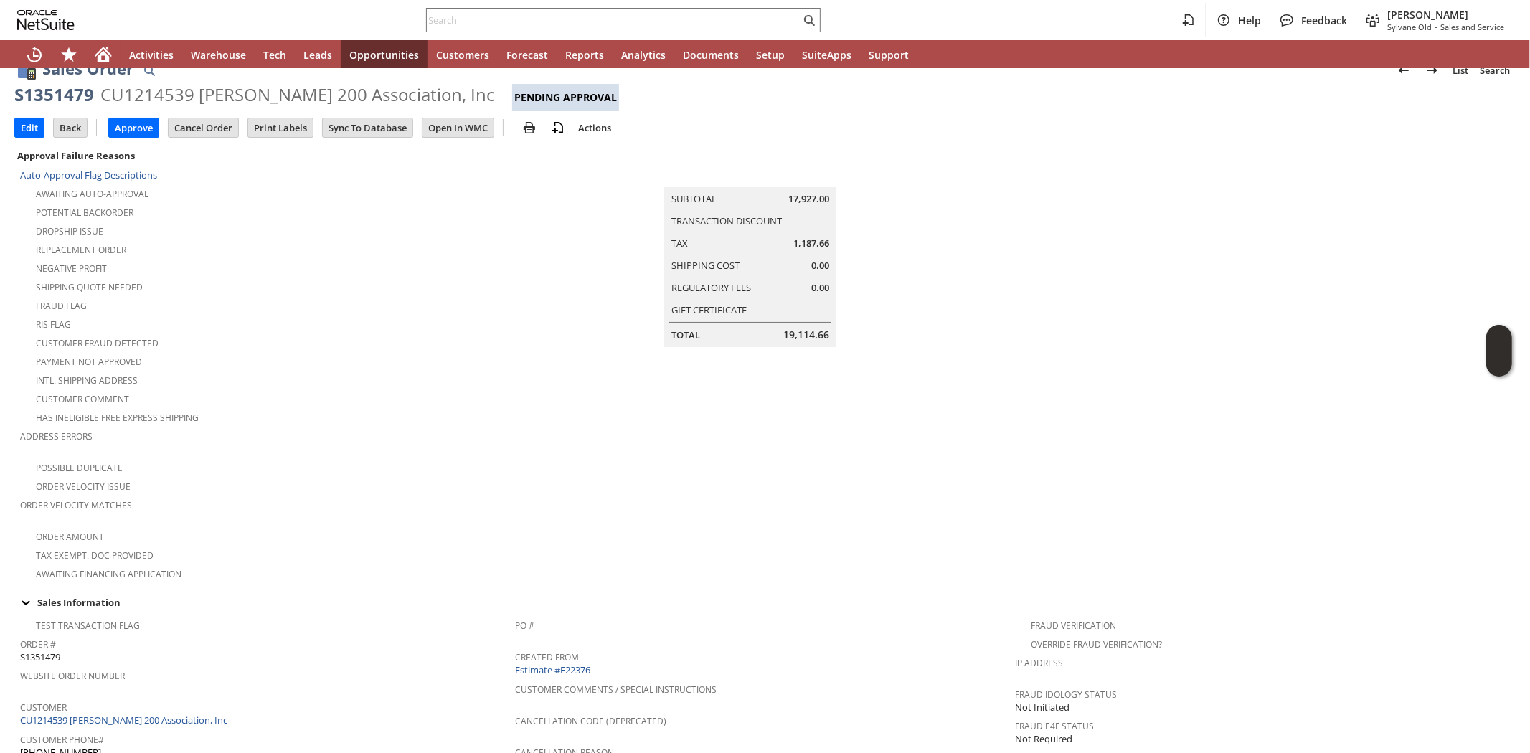
scroll to position [0, 0]
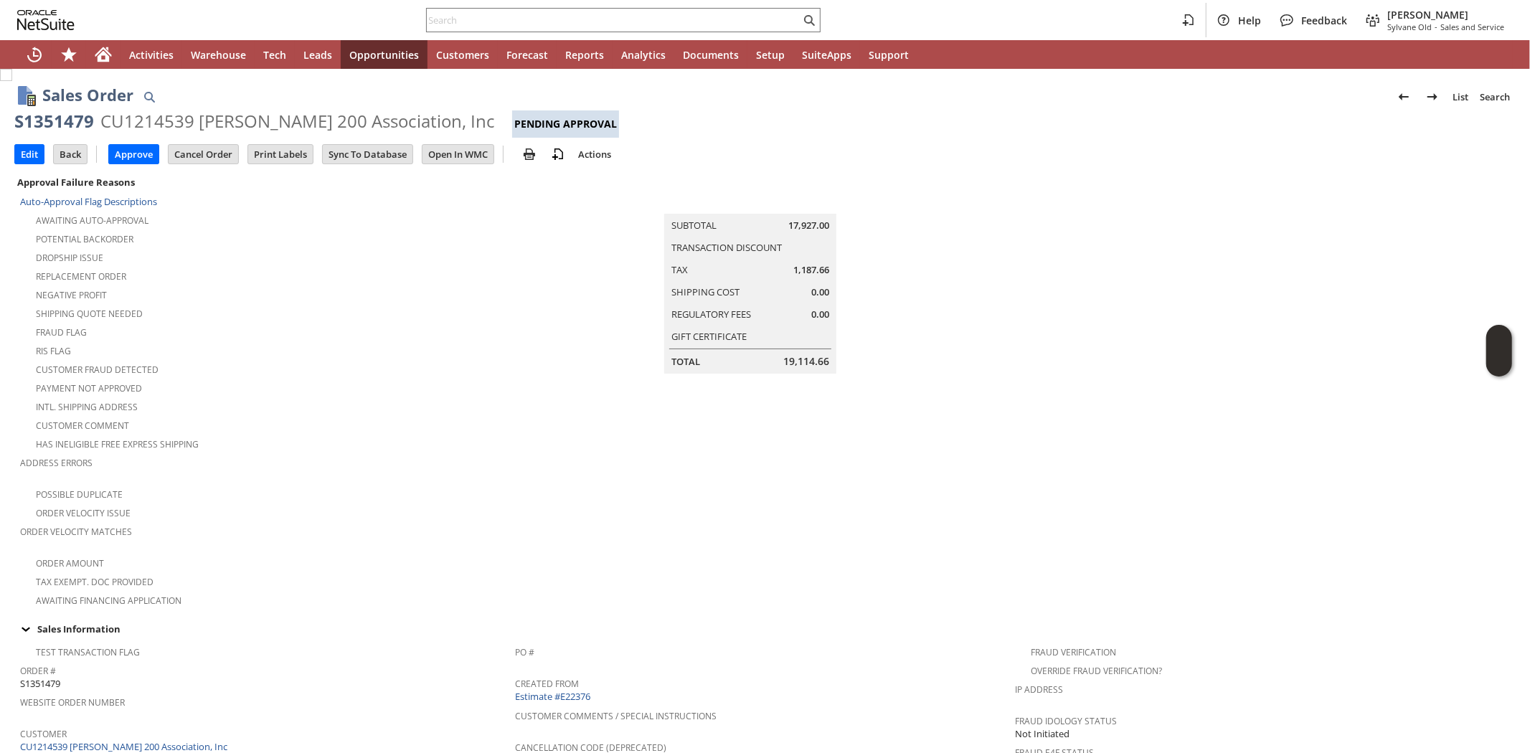
click at [292, 397] on div "Intl. Shipping Address" at bounding box center [267, 405] width 495 height 17
click at [268, 257] on div "Dropship Issue" at bounding box center [267, 255] width 495 height 17
